Goal: Information Seeking & Learning: Learn about a topic

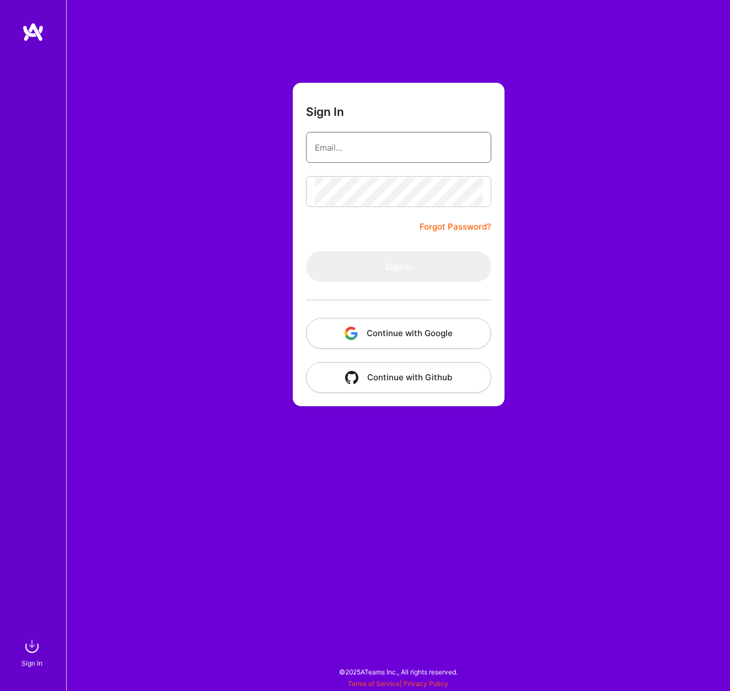
click at [346, 153] on input "email" at bounding box center [399, 147] width 168 height 28
click at [392, 339] on button "Continue with Google" at bounding box center [398, 333] width 185 height 31
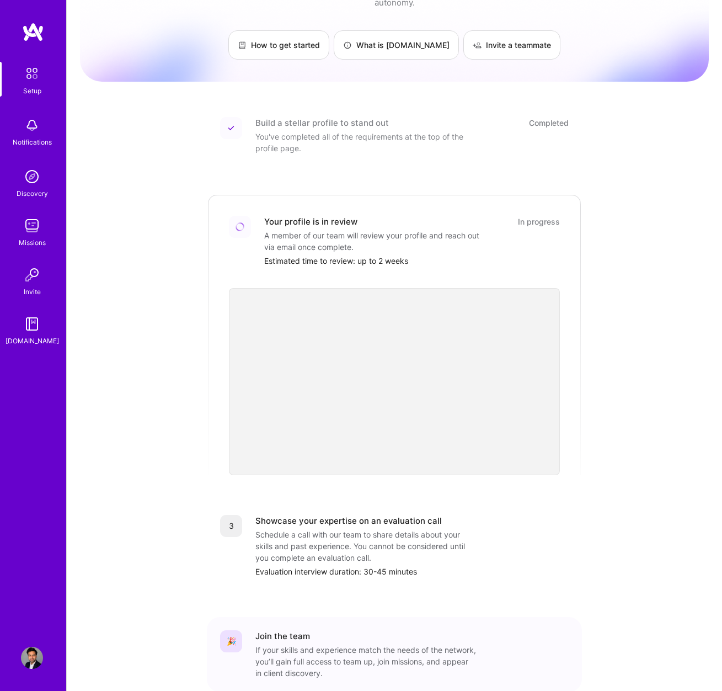
scroll to position [112, 0]
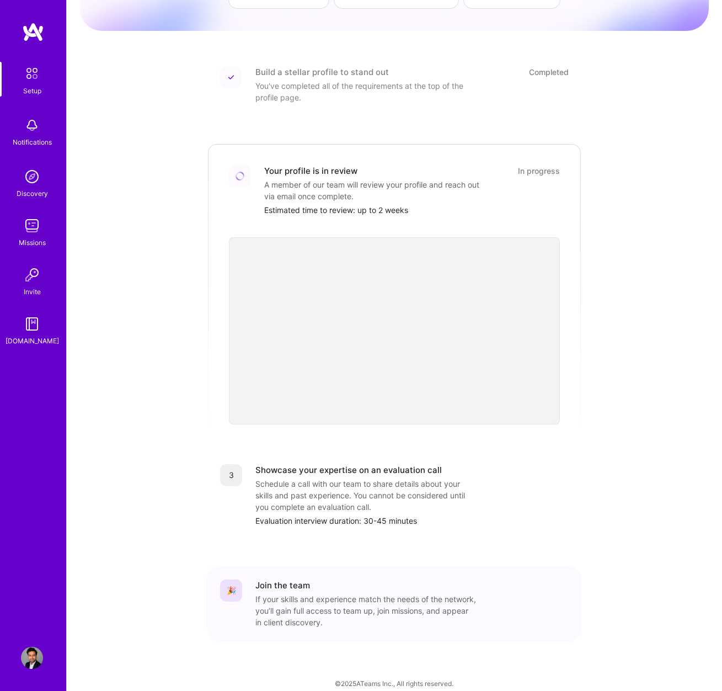
click at [22, 79] on img at bounding box center [31, 73] width 23 height 23
click at [40, 120] on img at bounding box center [32, 125] width 22 height 22
click at [38, 176] on img at bounding box center [32, 176] width 22 height 22
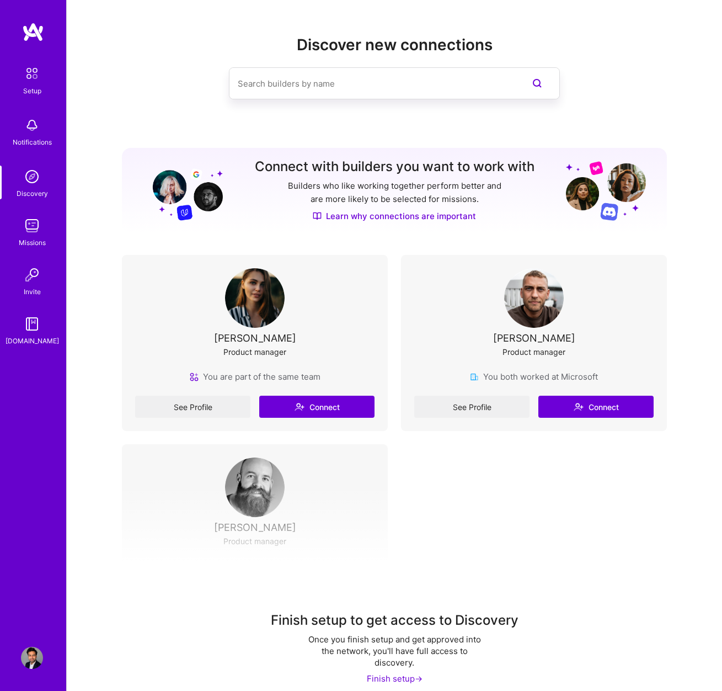
click at [38, 176] on img at bounding box center [32, 176] width 22 height 22
click at [34, 225] on img at bounding box center [32, 226] width 22 height 22
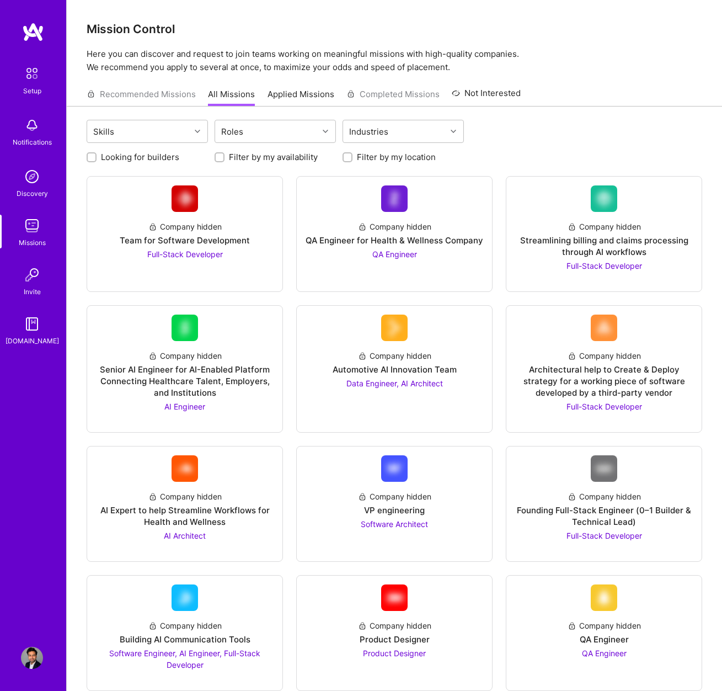
click at [38, 90] on div "Setup" at bounding box center [32, 91] width 18 height 12
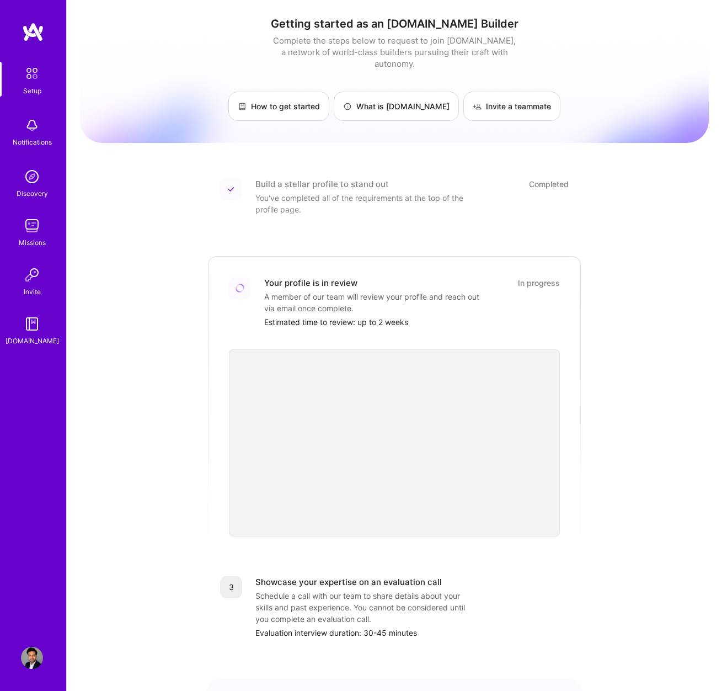
click at [32, 657] on img at bounding box center [32, 657] width 22 height 22
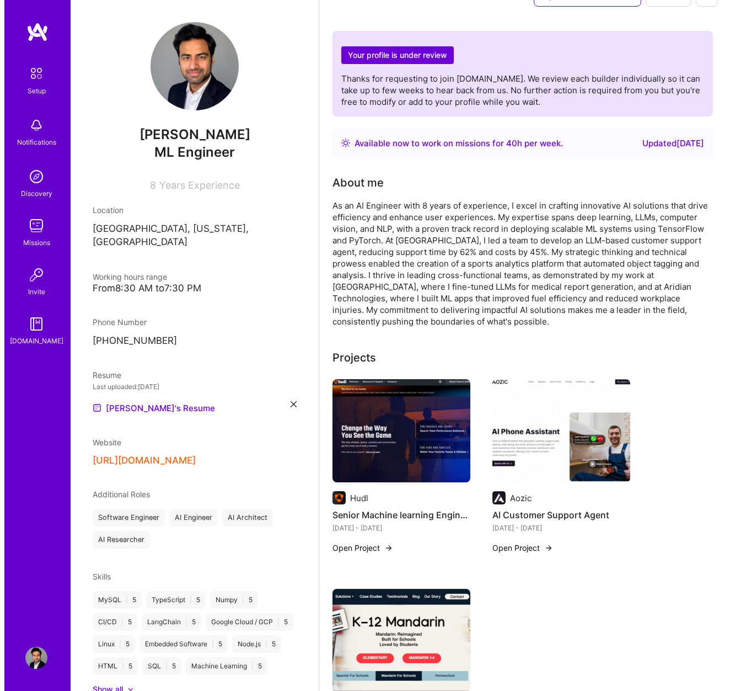
scroll to position [41, 0]
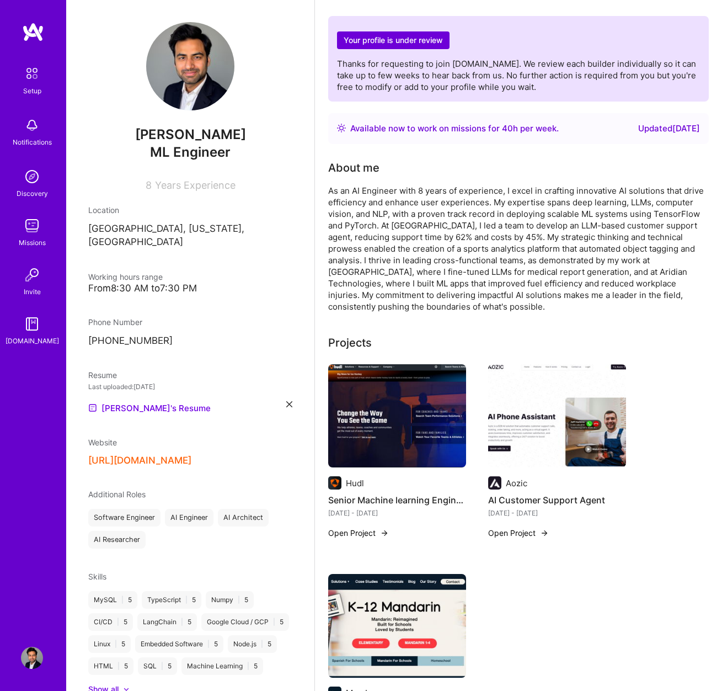
click at [397, 493] on h4 "Senior Machine learning Engineer" at bounding box center [397, 500] width 138 height 14
click at [397, 399] on img at bounding box center [397, 416] width 138 height 104
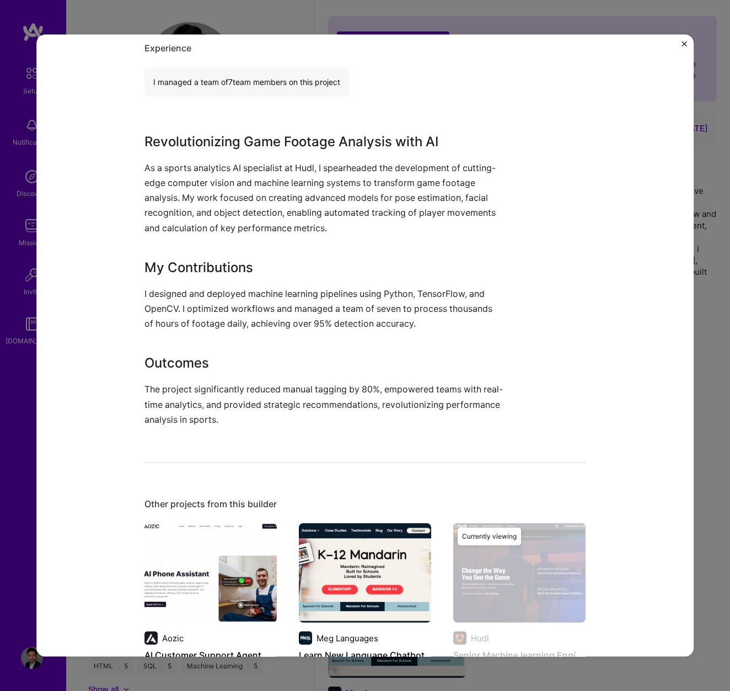
scroll to position [834, 0]
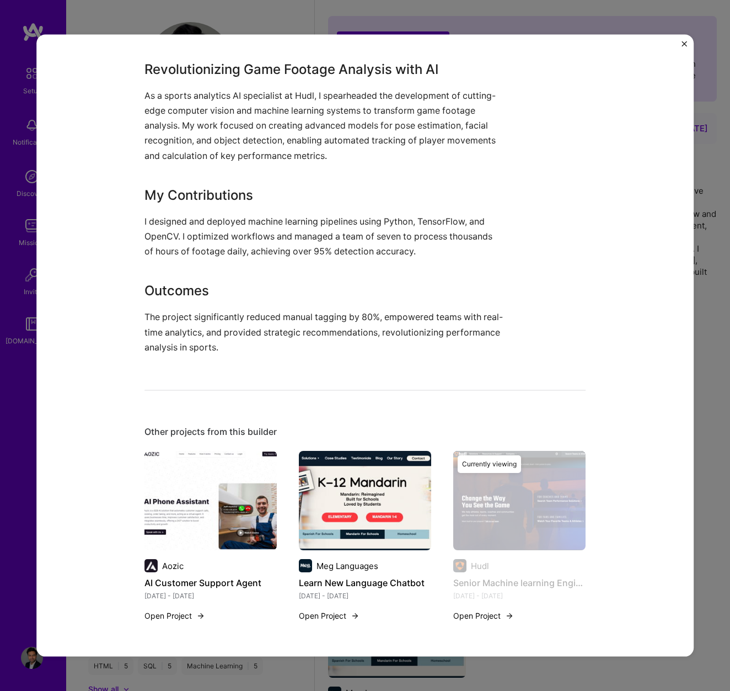
click at [170, 600] on div "[DATE] - [DATE]" at bounding box center [211, 596] width 132 height 12
click at [173, 615] on button "Open Project" at bounding box center [175, 616] width 61 height 12
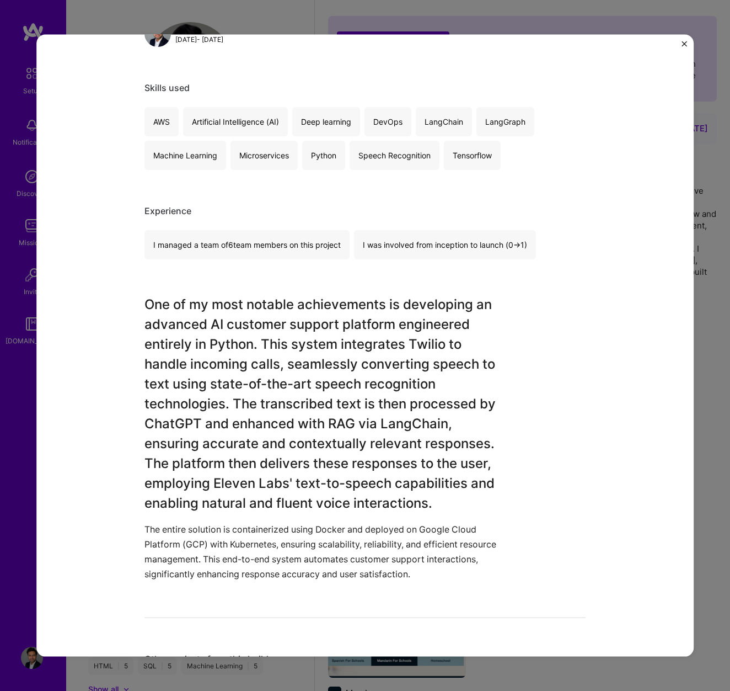
scroll to position [568, 0]
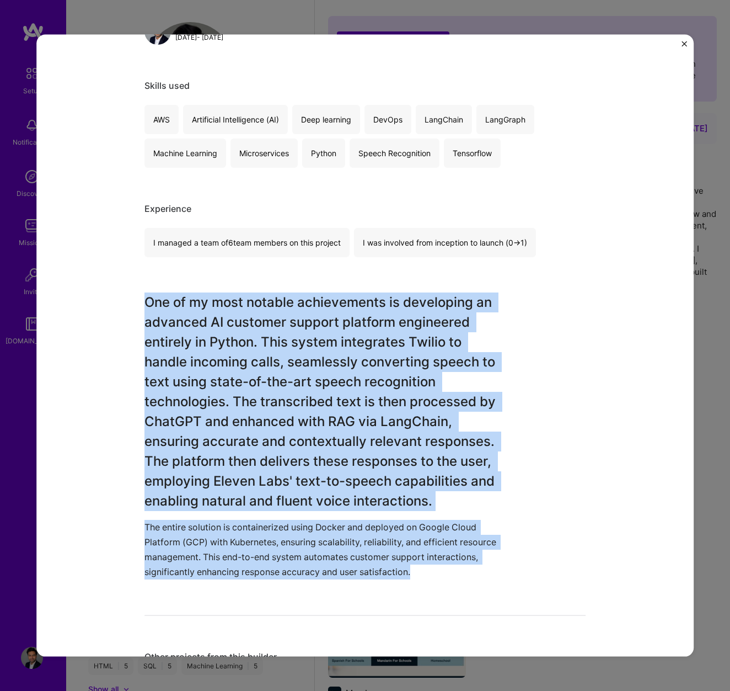
drag, startPoint x: 142, startPoint y: 302, endPoint x: 461, endPoint y: 571, distance: 417.7
click at [461, 571] on div "One of my most notable achievements is developing an advanced AI customer suppo…" at bounding box center [324, 435] width 359 height 287
copy div "One of my most notable achievements is developing an advanced AI customer suppo…"
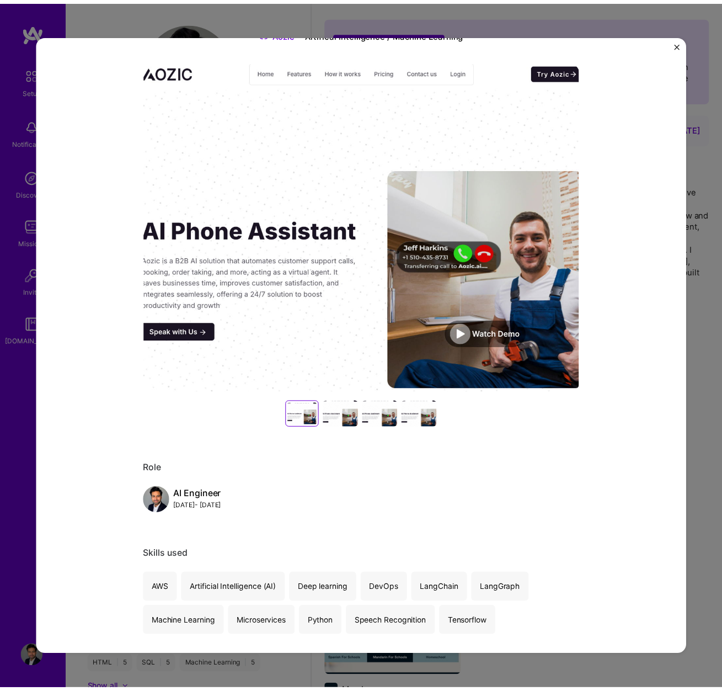
scroll to position [0, 0]
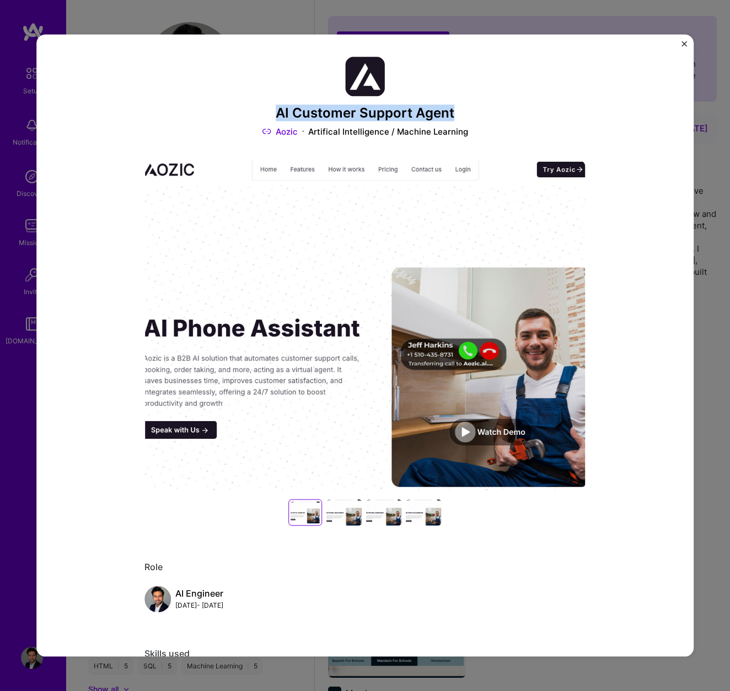
drag, startPoint x: 274, startPoint y: 111, endPoint x: 485, endPoint y: 111, distance: 210.7
click at [485, 111] on h3 "AI Customer Support Agent" at bounding box center [365, 113] width 441 height 16
copy h3 "AI Customer Support Agent"
click at [683, 46] on img "Close" at bounding box center [685, 44] width 6 height 6
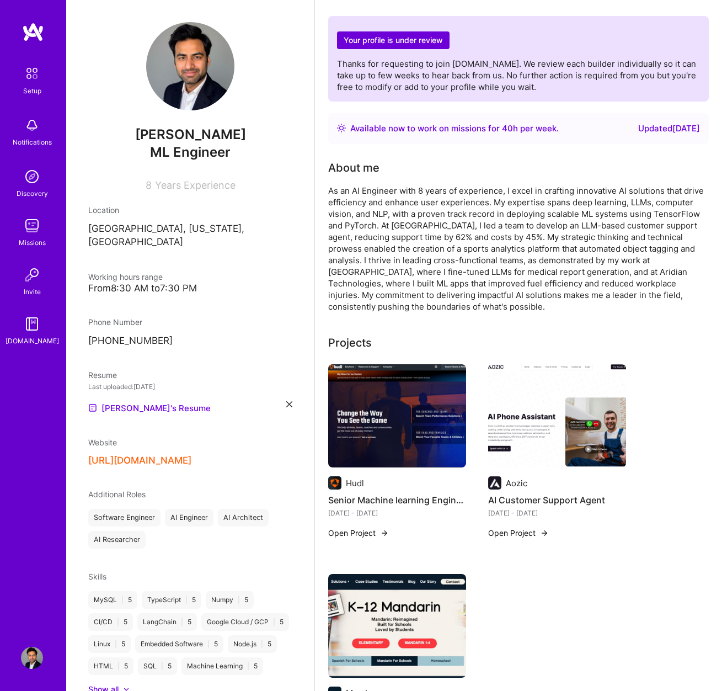
click at [437, 493] on h4 "Senior Machine learning Engineer" at bounding box center [397, 500] width 138 height 14
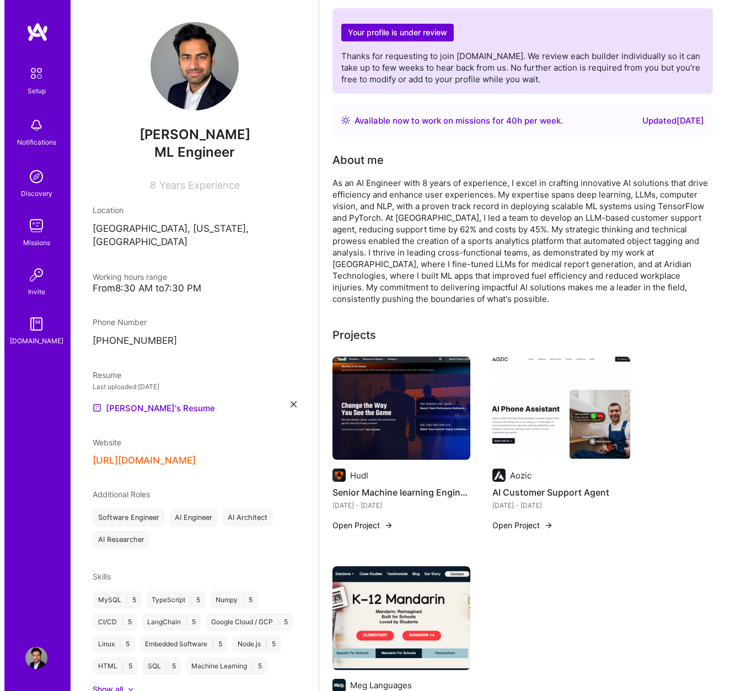
scroll to position [50, 0]
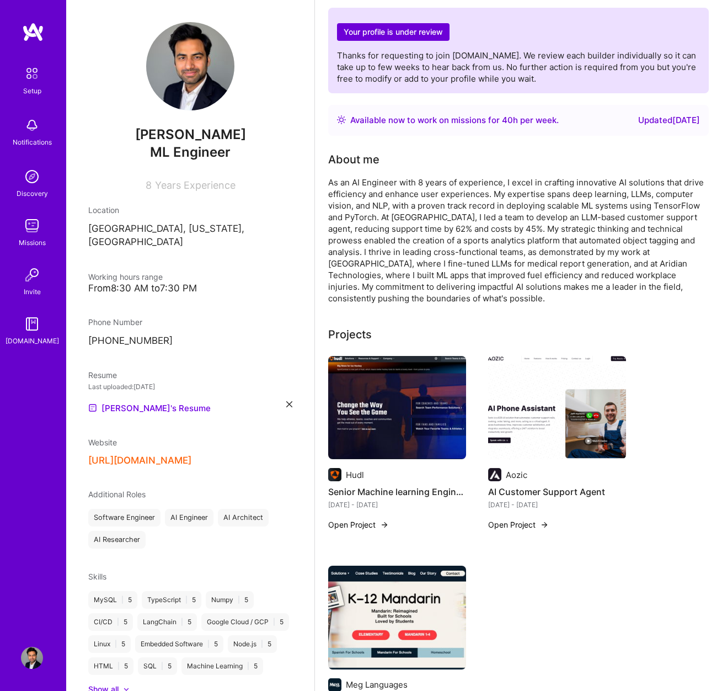
click at [356, 518] on button "Open Project" at bounding box center [358, 524] width 61 height 12
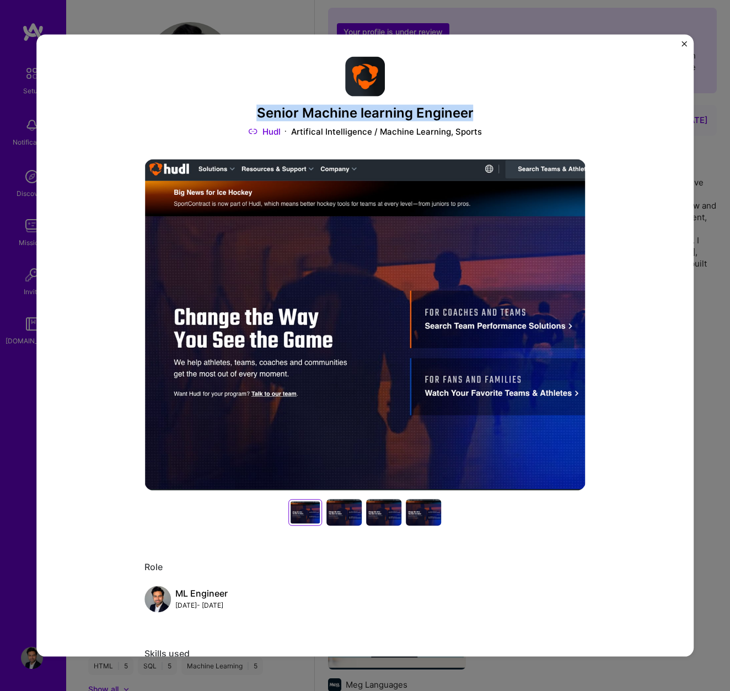
drag, startPoint x: 256, startPoint y: 116, endPoint x: 499, endPoint y: 110, distance: 242.2
click at [499, 110] on h3 "Senior Machine learning Engineer" at bounding box center [365, 113] width 441 height 16
copy h3 "Senior Machine learning Engineer"
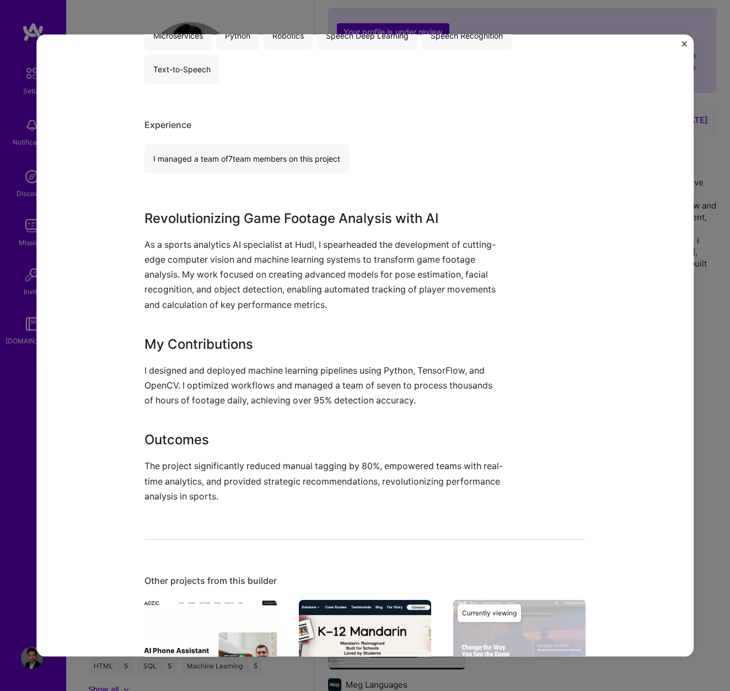
scroll to position [807, 0]
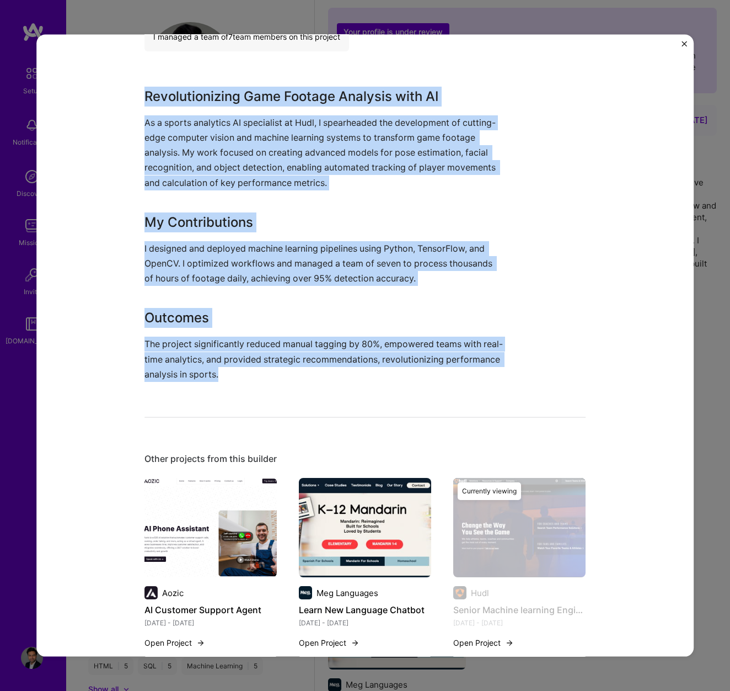
drag, startPoint x: 275, startPoint y: 381, endPoint x: 111, endPoint y: 93, distance: 331.0
click at [111, 93] on div "Senior Machine learning Engineer Hudl Artifical Intelligence / Machine Learning…" at bounding box center [364, 346] width 657 height 622
copy div "Revolutionizing Game Footage Analysis with AI As a sports analytics AI speciali…"
click at [589, 343] on div "Senior Machine learning Engineer Hudl Artifical Intelligence / Machine Learning…" at bounding box center [364, 346] width 657 height 622
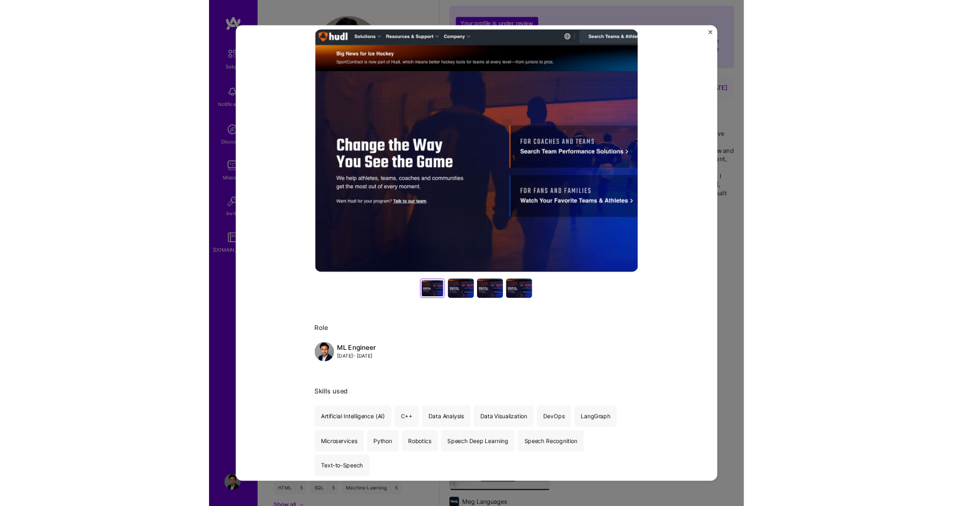
scroll to position [0, 0]
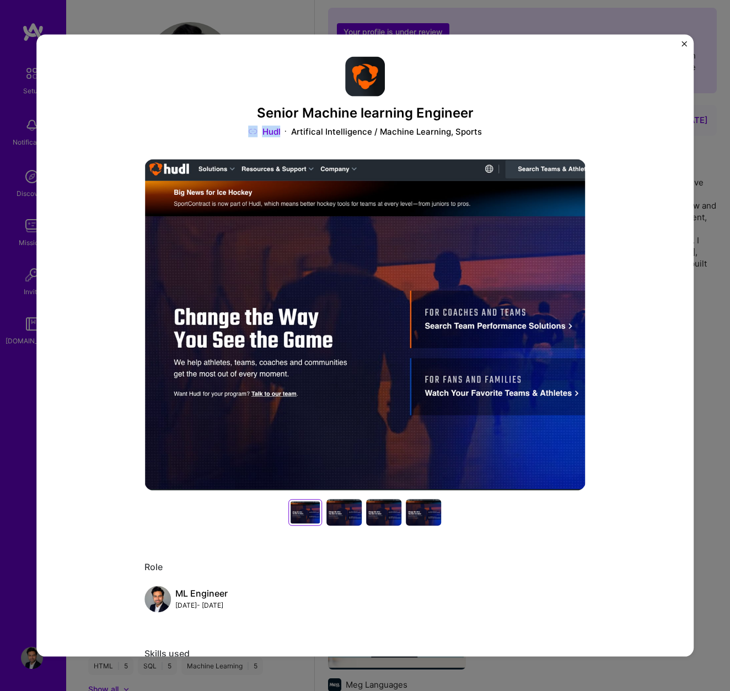
click at [430, 280] on img at bounding box center [365, 324] width 441 height 331
click at [429, 280] on img at bounding box center [365, 324] width 441 height 331
click at [290, 338] on img at bounding box center [365, 324] width 441 height 331
click at [381, 260] on img at bounding box center [365, 324] width 441 height 331
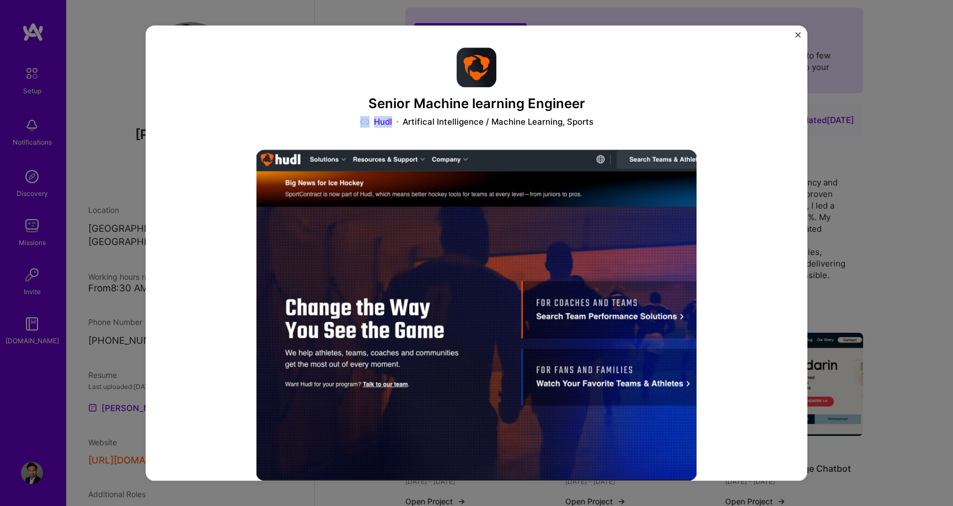
click at [730, 34] on img "Close" at bounding box center [798, 35] width 6 height 6
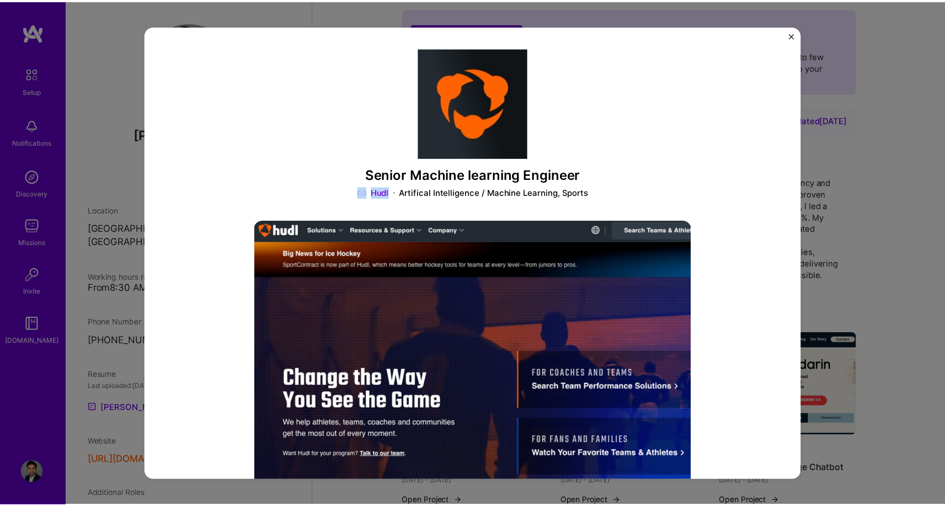
scroll to position [51, 0]
